Goal: Transaction & Acquisition: Purchase product/service

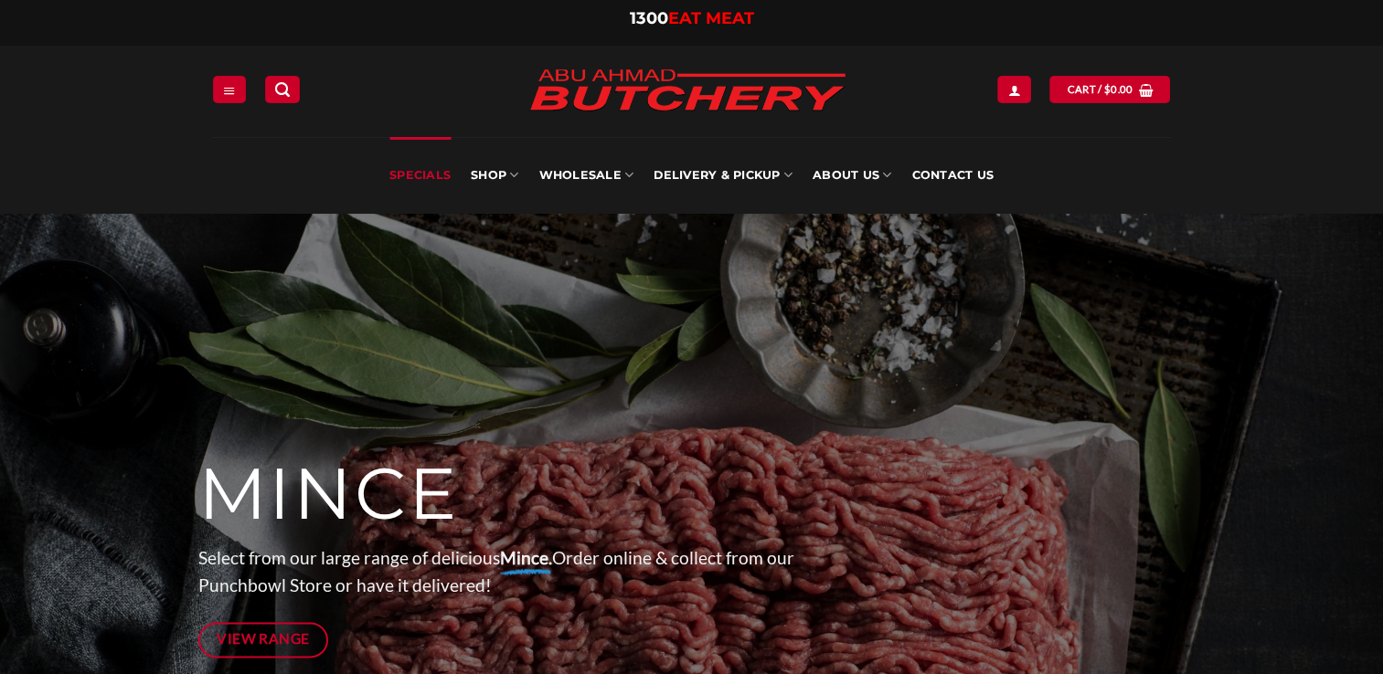
click at [421, 177] on link "Specials" at bounding box center [419, 175] width 61 height 77
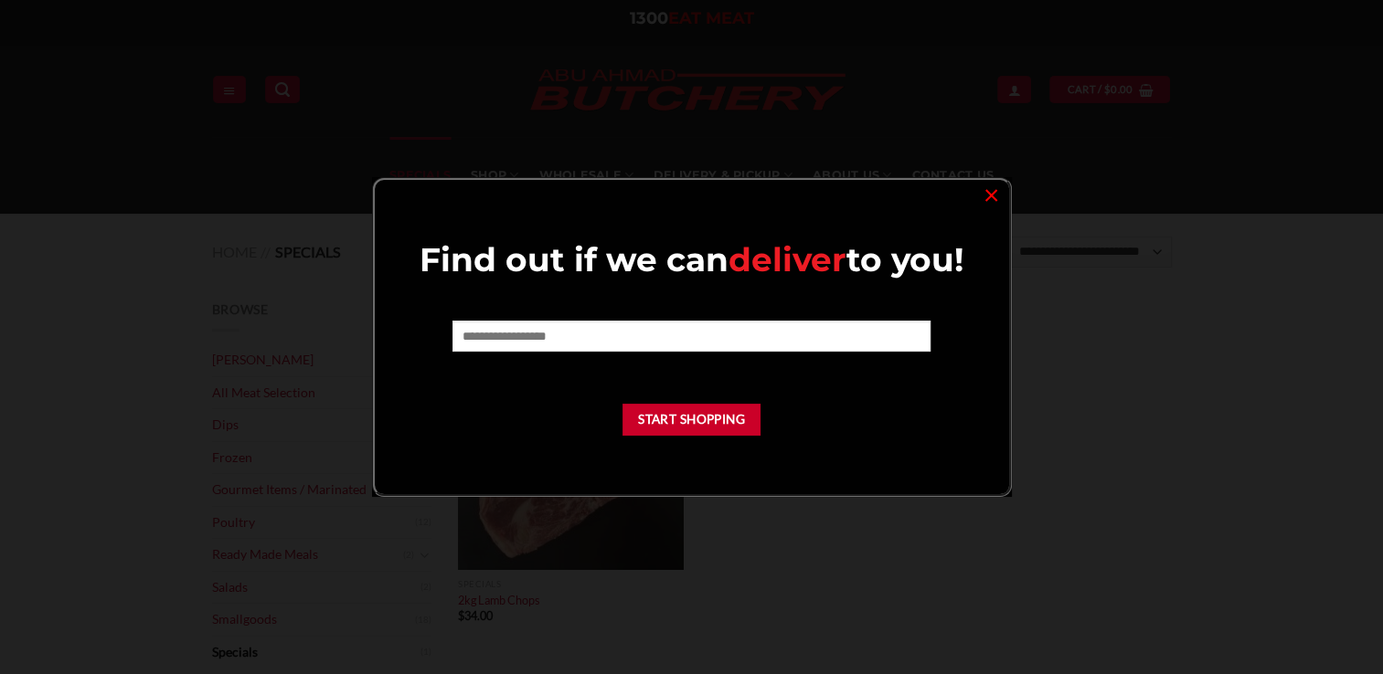
click at [475, 175] on div at bounding box center [691, 337] width 1383 height 674
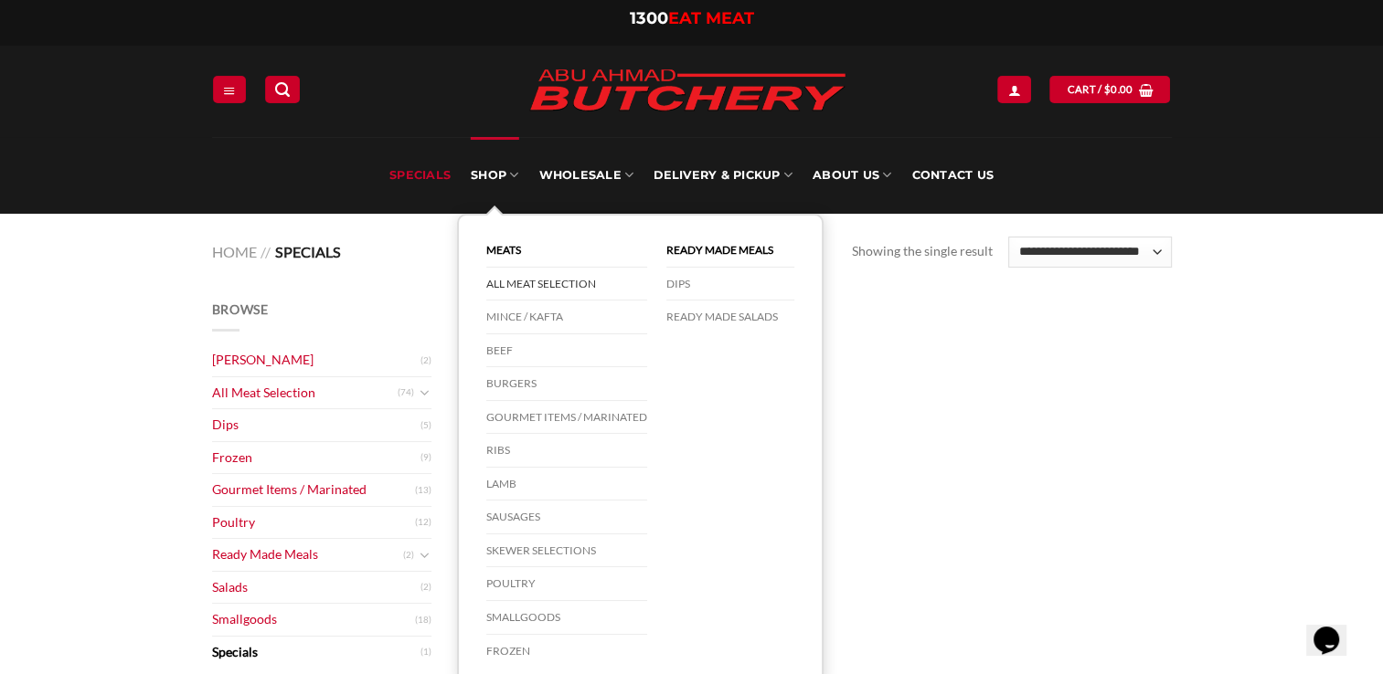
click at [534, 285] on link "All Meat Selection" at bounding box center [566, 285] width 161 height 34
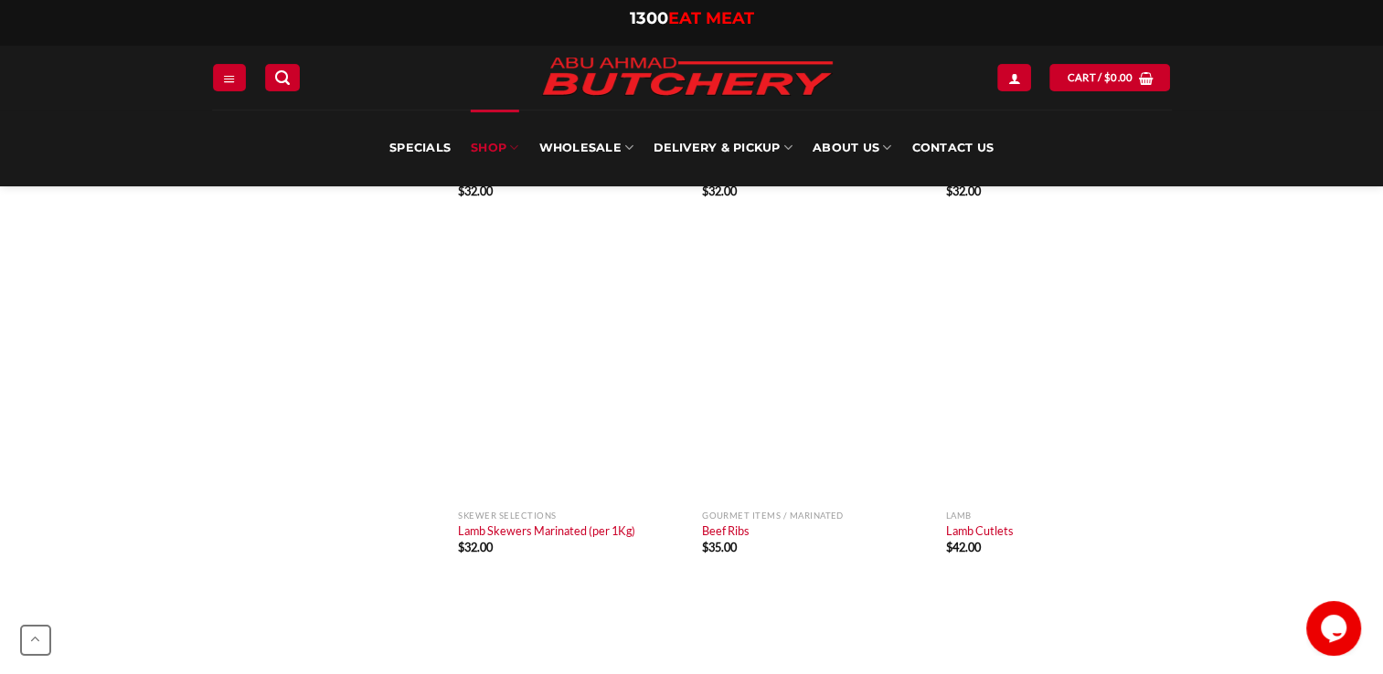
scroll to position [7311, 0]
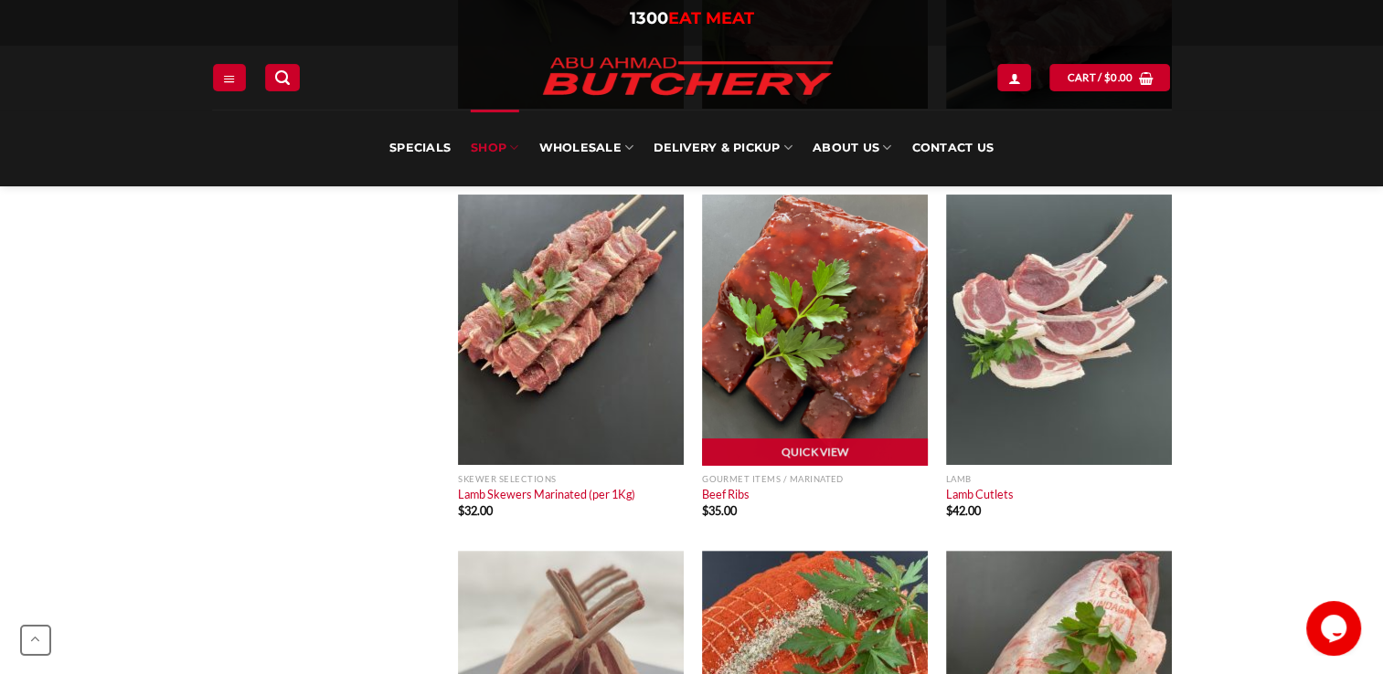
click at [879, 397] on img "Beef Ribs" at bounding box center [815, 330] width 226 height 271
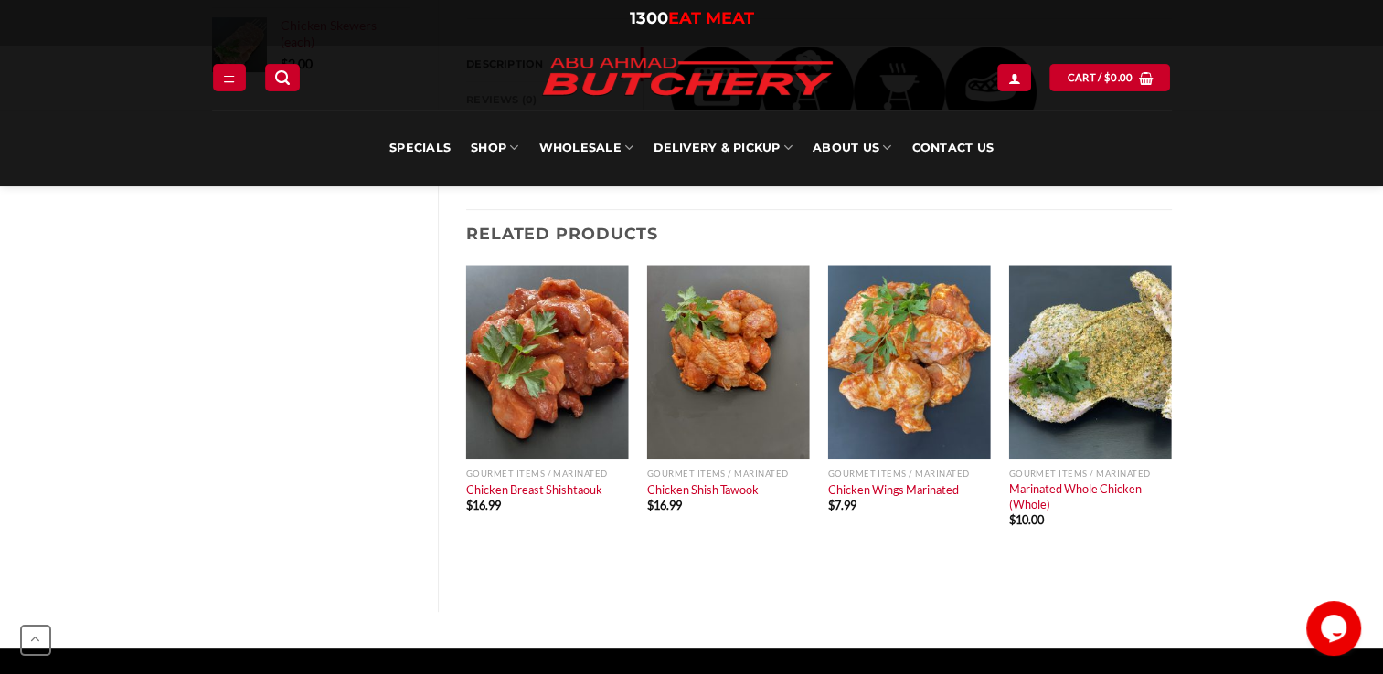
scroll to position [768, 0]
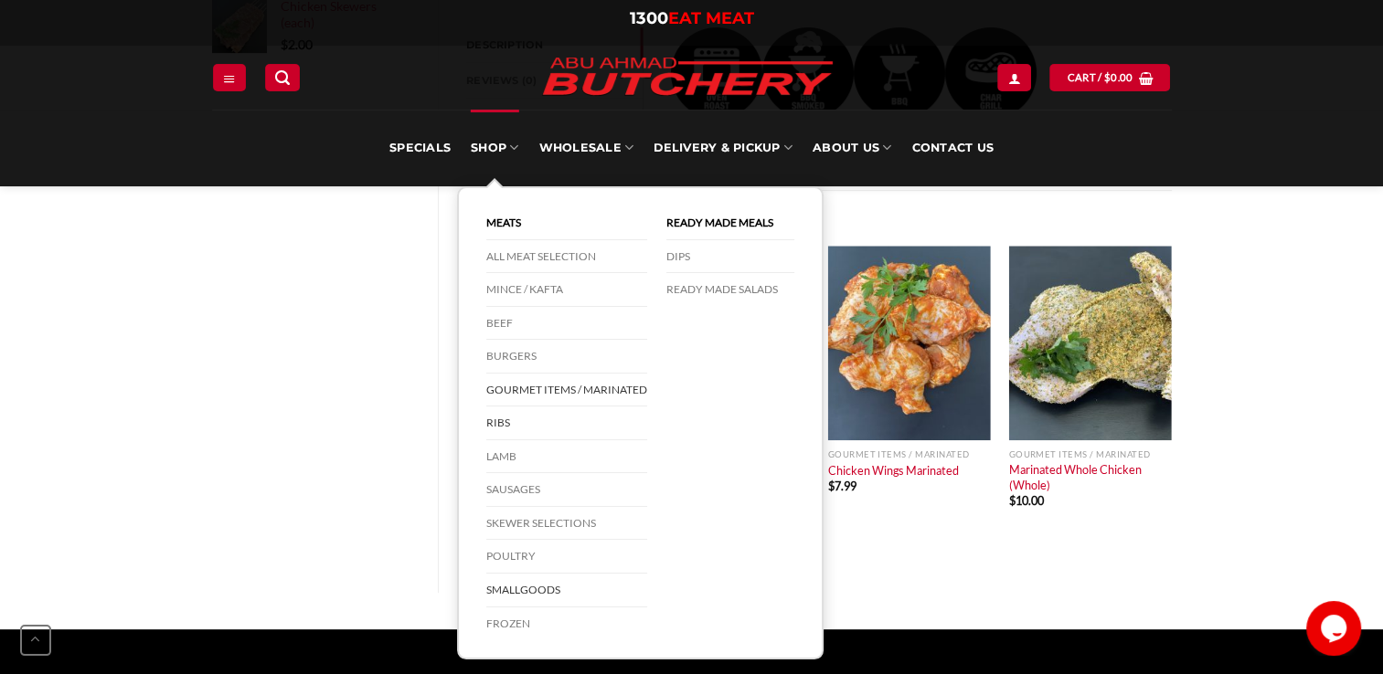
click at [512, 590] on link "Smallgoods" at bounding box center [566, 591] width 161 height 34
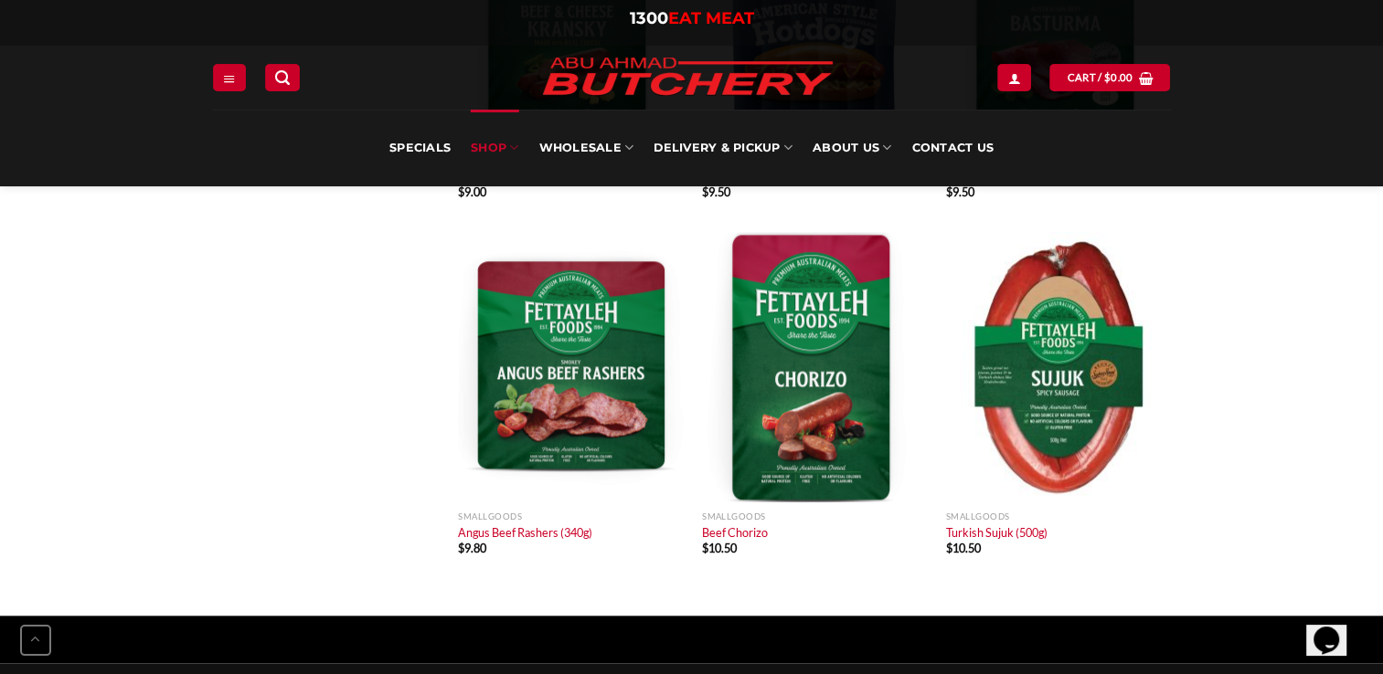
scroll to position [2011, 0]
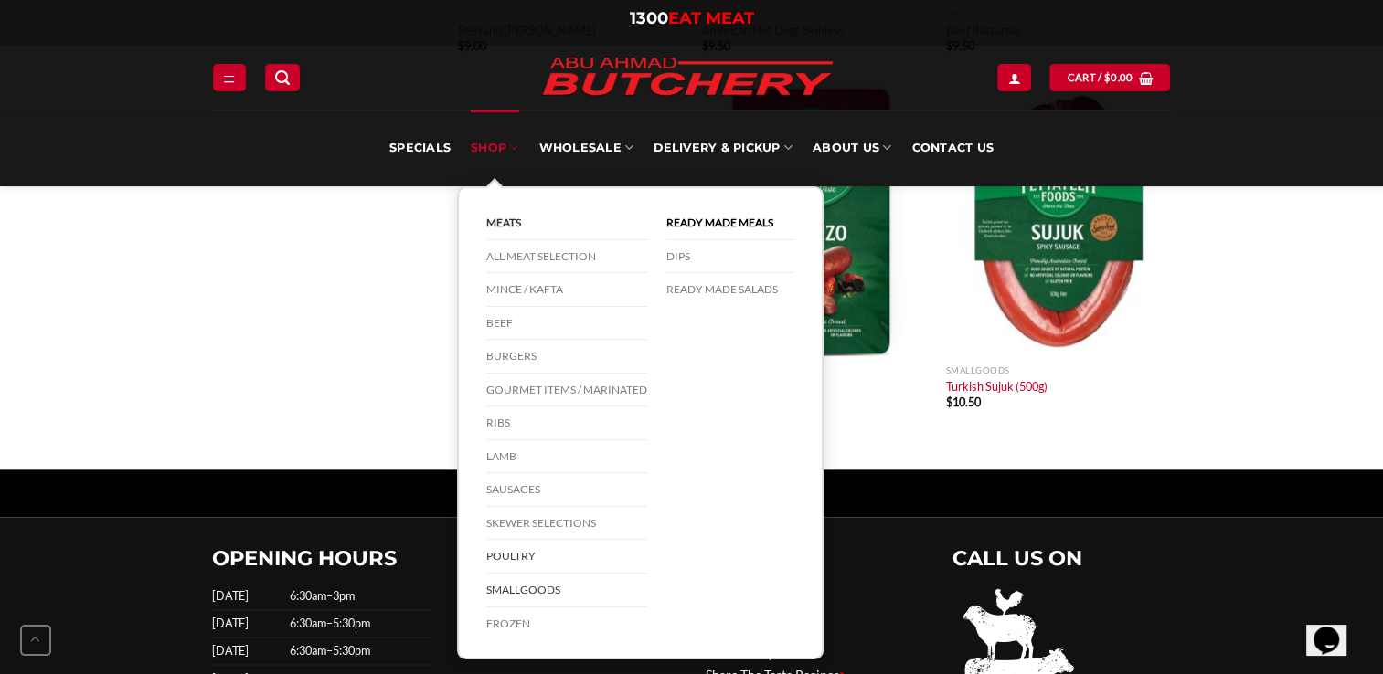
click at [511, 553] on link "Poultry" at bounding box center [566, 557] width 161 height 34
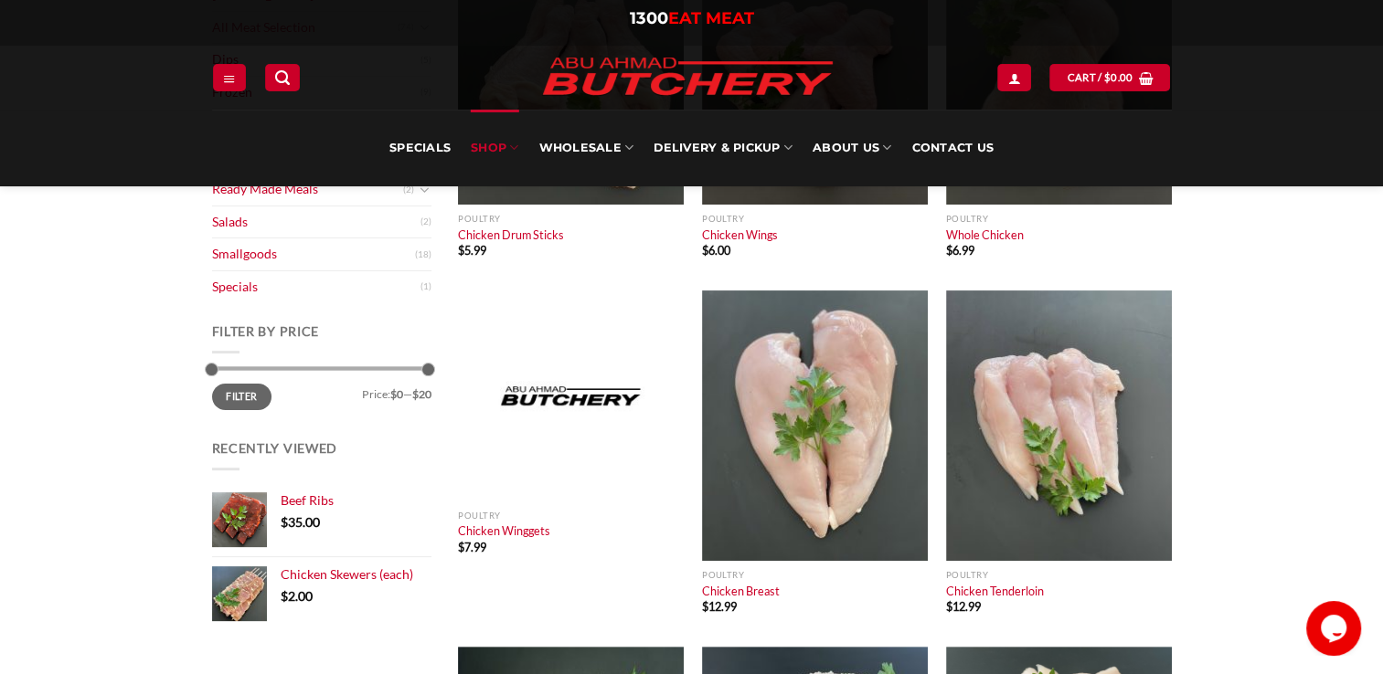
scroll to position [329, 0]
